Goal: Transaction & Acquisition: Book appointment/travel/reservation

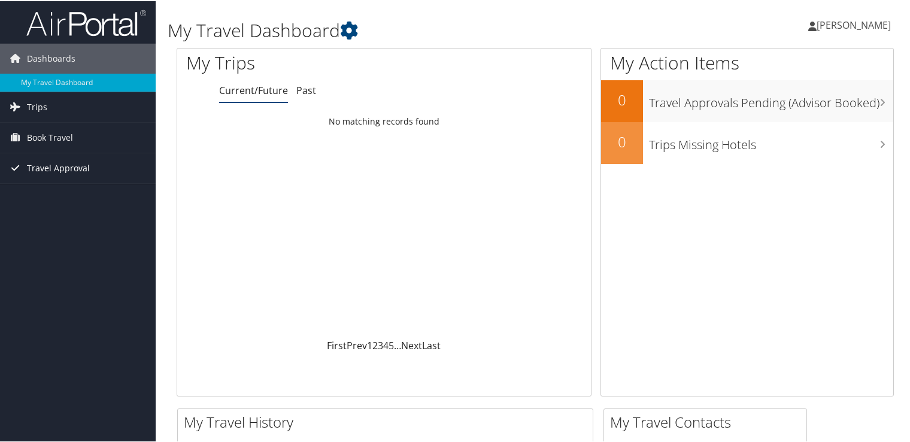
click at [41, 161] on span "Travel Approval" at bounding box center [58, 167] width 63 height 30
click at [43, 140] on span "Book Travel" at bounding box center [50, 137] width 46 height 30
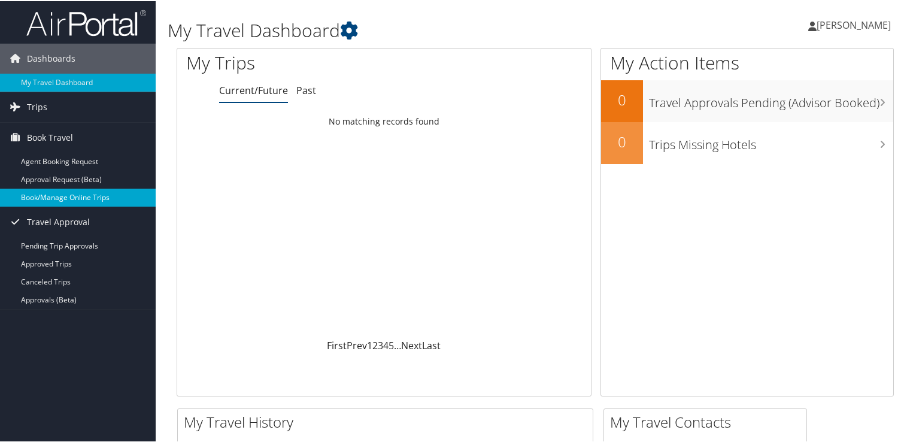
click at [59, 197] on link "Book/Manage Online Trips" at bounding box center [78, 196] width 156 height 18
click at [96, 194] on link "Book/Manage Online Trips" at bounding box center [78, 196] width 156 height 18
